Goal: Task Accomplishment & Management: Use online tool/utility

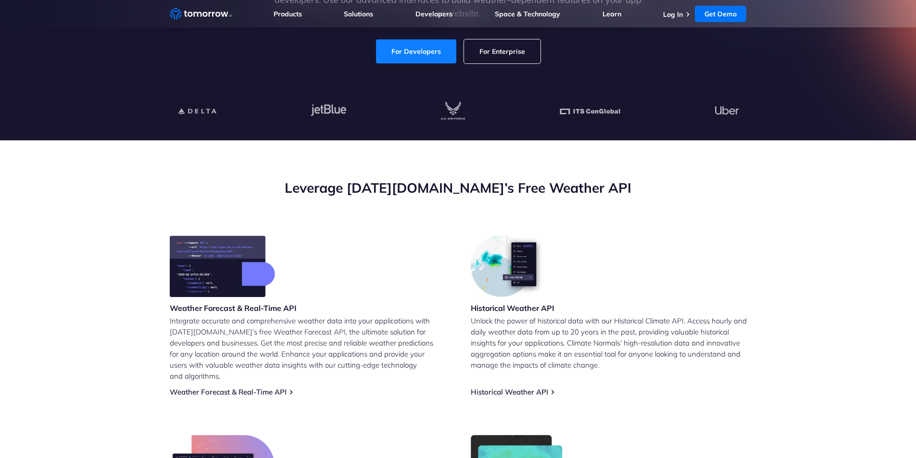
scroll to position [337, 0]
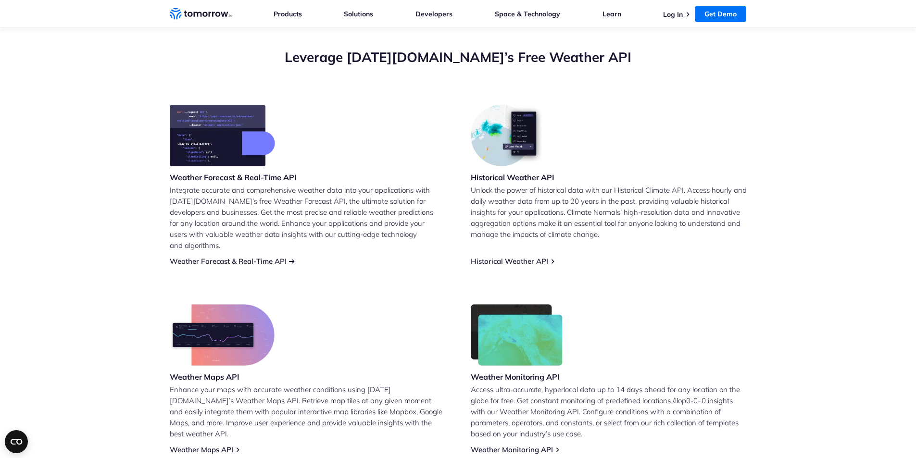
click at [239, 257] on link "Weather Forecast & Real-Time API" at bounding box center [228, 261] width 117 height 9
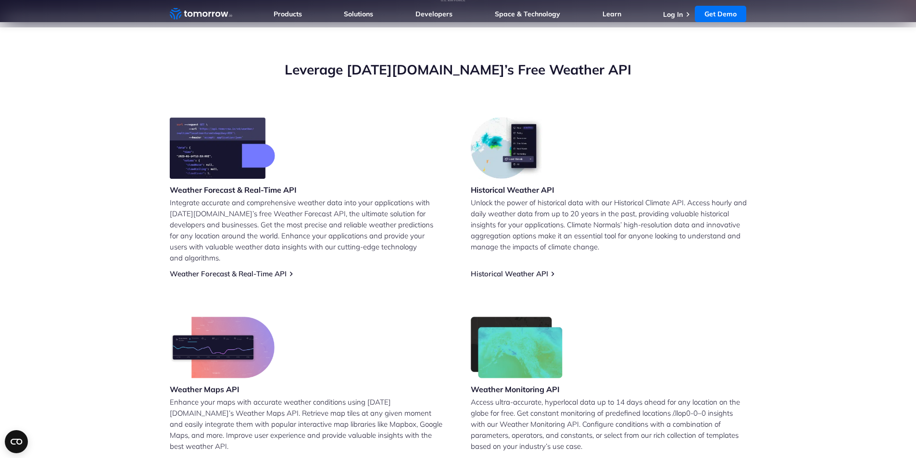
scroll to position [337, 0]
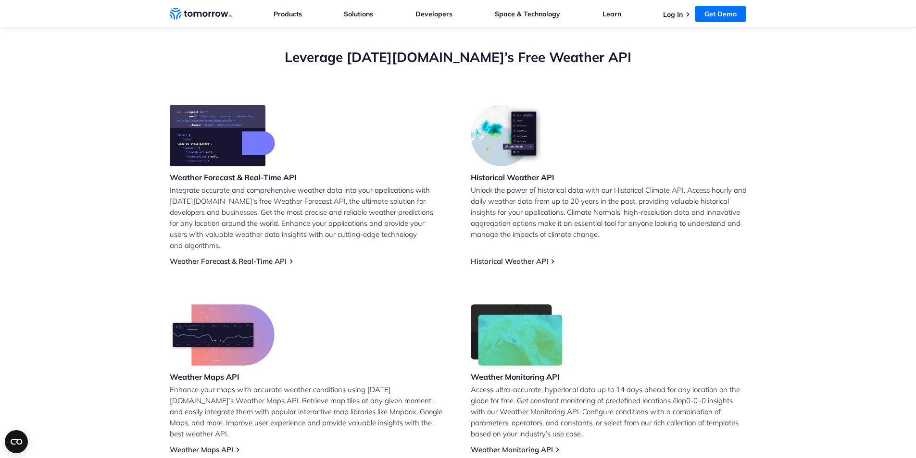
click at [239, 257] on link "Weather Forecast & Real-Time API" at bounding box center [228, 261] width 117 height 9
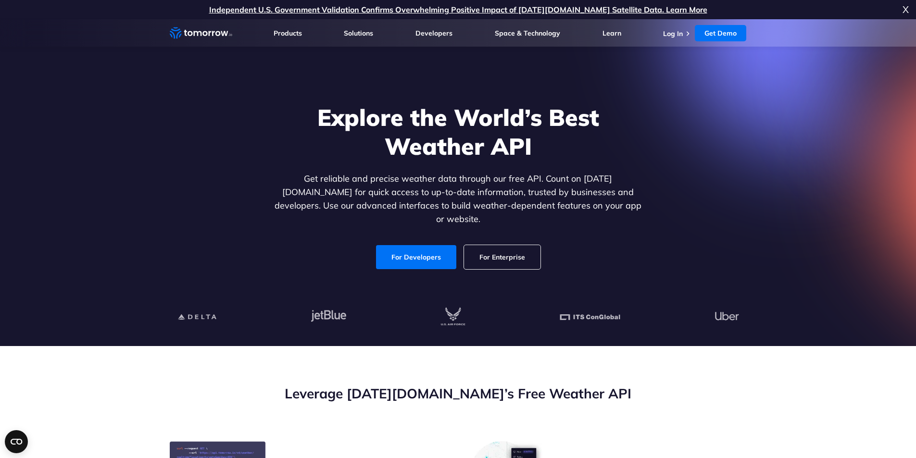
click at [398, 245] on link "For Developers" at bounding box center [416, 257] width 80 height 24
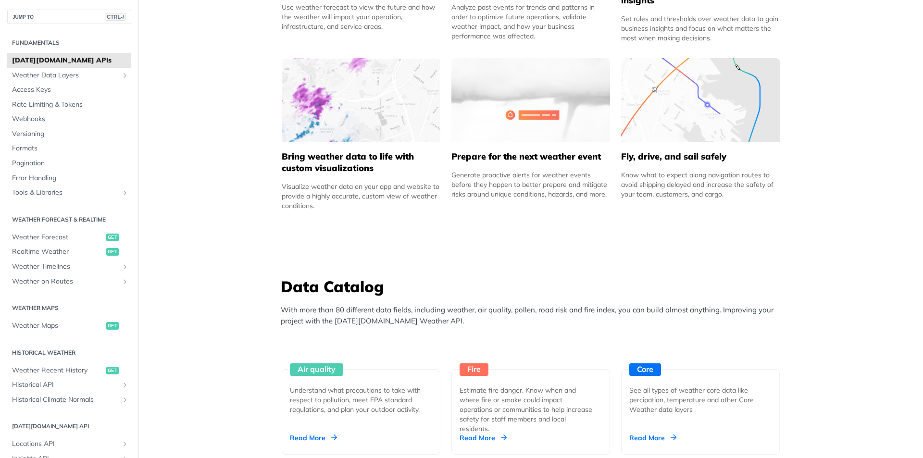
scroll to position [673, 0]
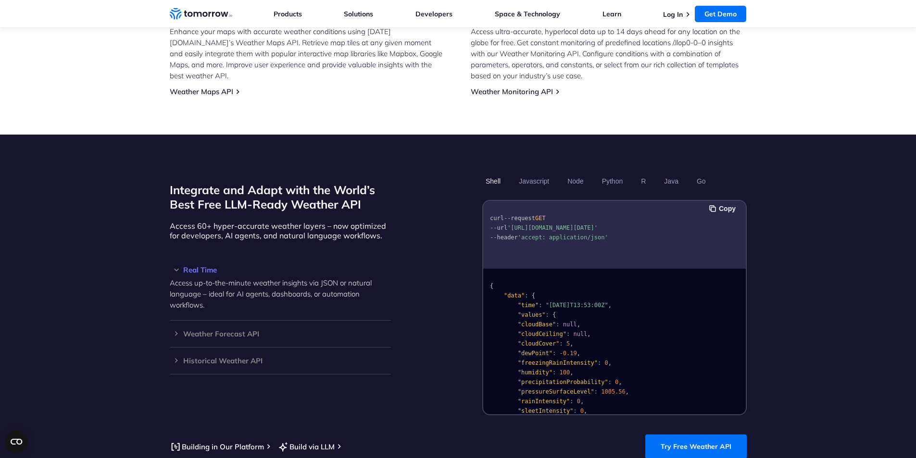
scroll to position [712, 0]
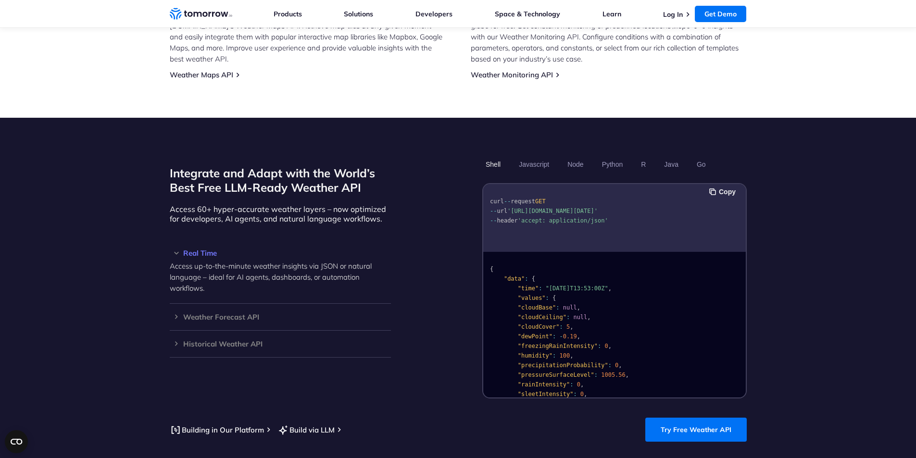
drag, startPoint x: 512, startPoint y: 200, endPoint x: 657, endPoint y: 198, distance: 144.7
click at [657, 198] on pre "curl -- request GET -- url '[URL][DOMAIN_NAME][DATE]' -- header 'accept: applic…" at bounding box center [614, 209] width 263 height 44
copy span "[URL][DOMAIN_NAME][DATE]?"
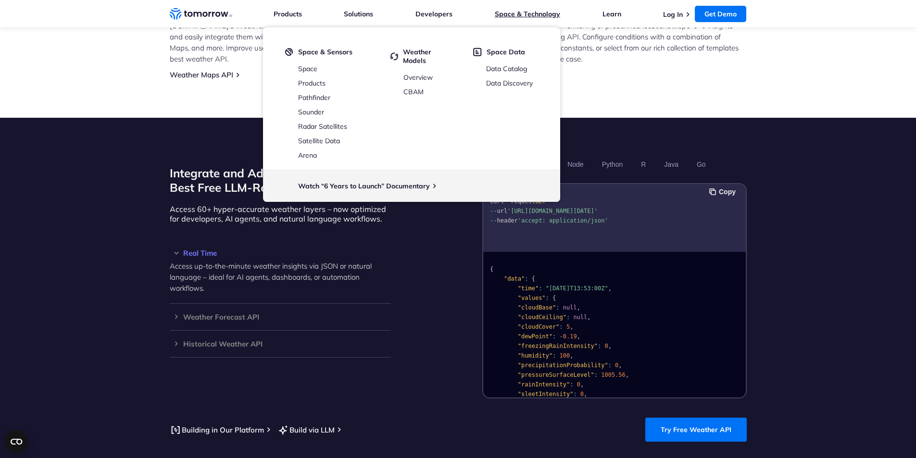
click at [525, 16] on link "Space & Technology" at bounding box center [527, 14] width 65 height 9
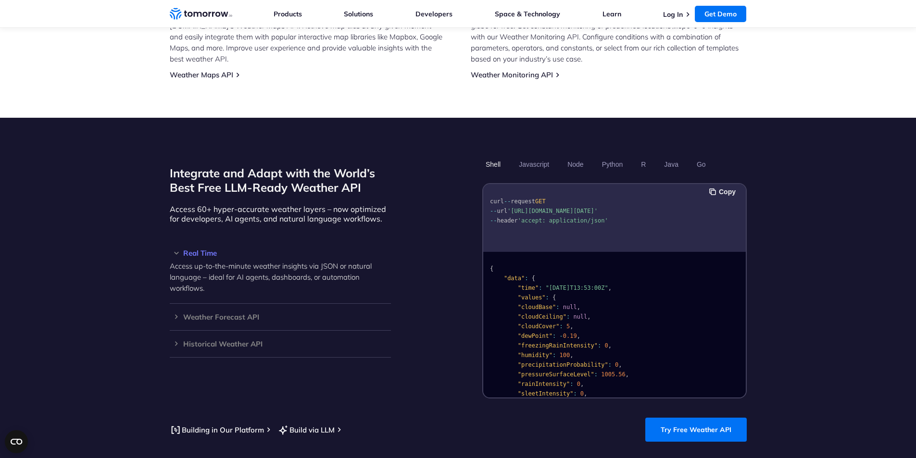
scroll to position [0, 0]
click at [507, 211] on span "'[URL][DOMAIN_NAME][DATE]'" at bounding box center [552, 211] width 90 height 7
drag, startPoint x: 507, startPoint y: 200, endPoint x: 689, endPoint y: 199, distance: 182.2
click at [689, 199] on pre "curl -- request GET -- url '[URL][DOMAIN_NAME][DATE]' -- header 'accept: applic…" at bounding box center [614, 209] width 263 height 44
copy code "'[URL][DOMAIN_NAME][DATE]?"
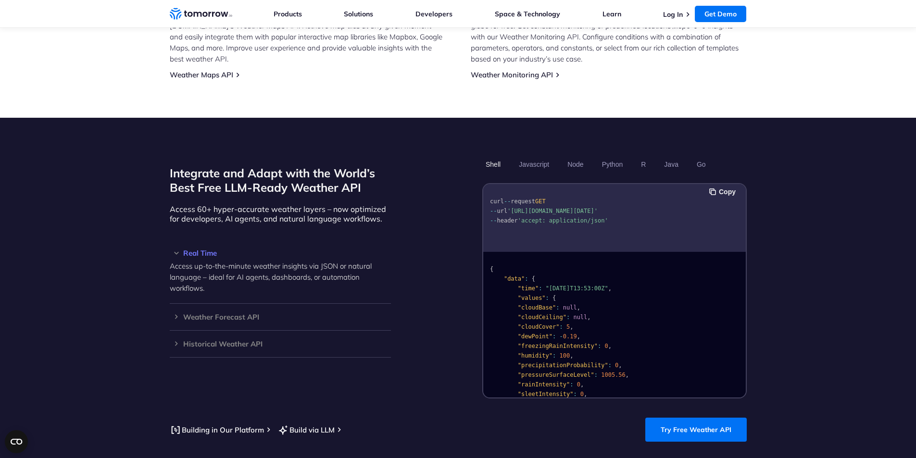
click at [2, 1] on header "Weather Intelligence Solutions Products Products For Organizations Resilience P…" at bounding box center [458, 14] width 916 height 28
